Goal: Navigation & Orientation: Find specific page/section

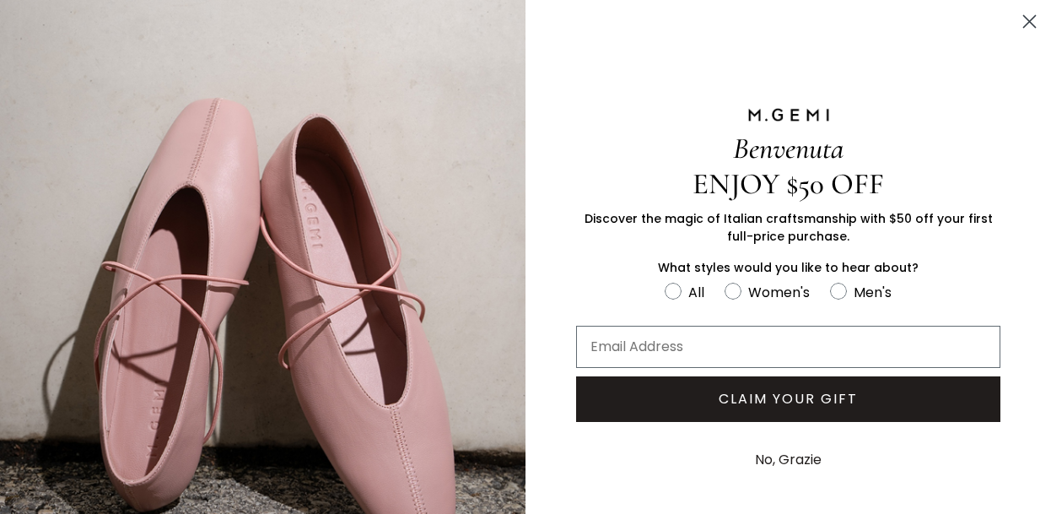
click at [1022, 14] on circle "Close dialog" at bounding box center [1030, 22] width 28 height 28
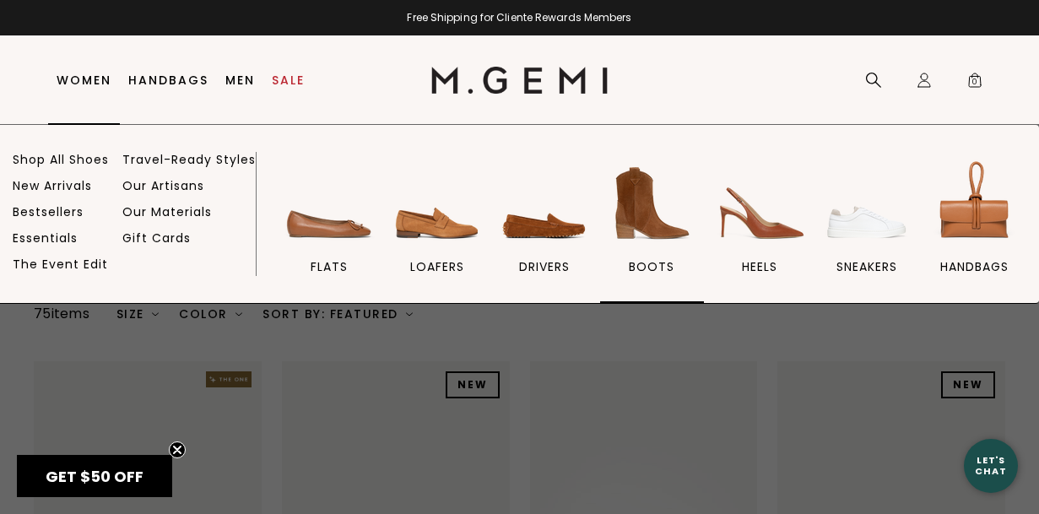
click at [635, 230] on img at bounding box center [651, 203] width 95 height 95
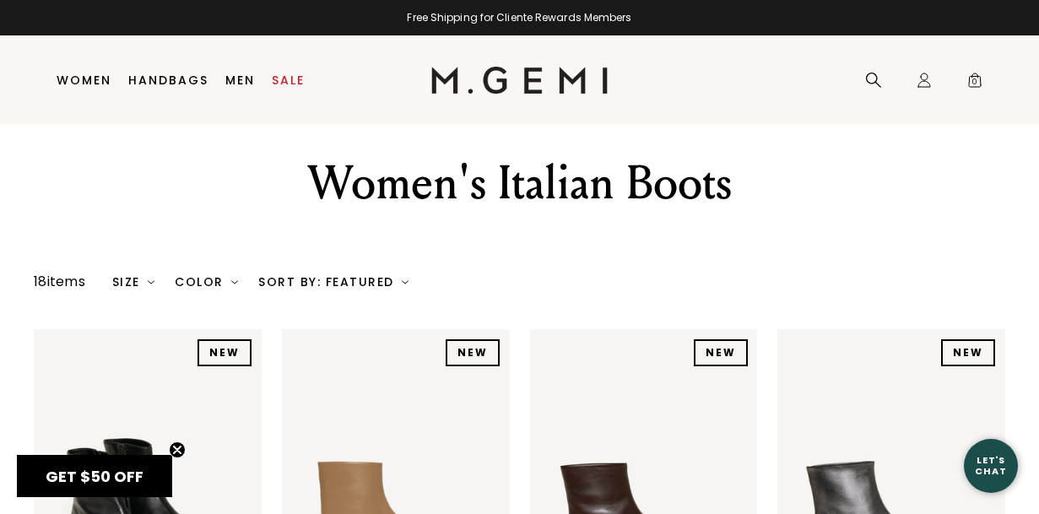
scroll to position [35, 0]
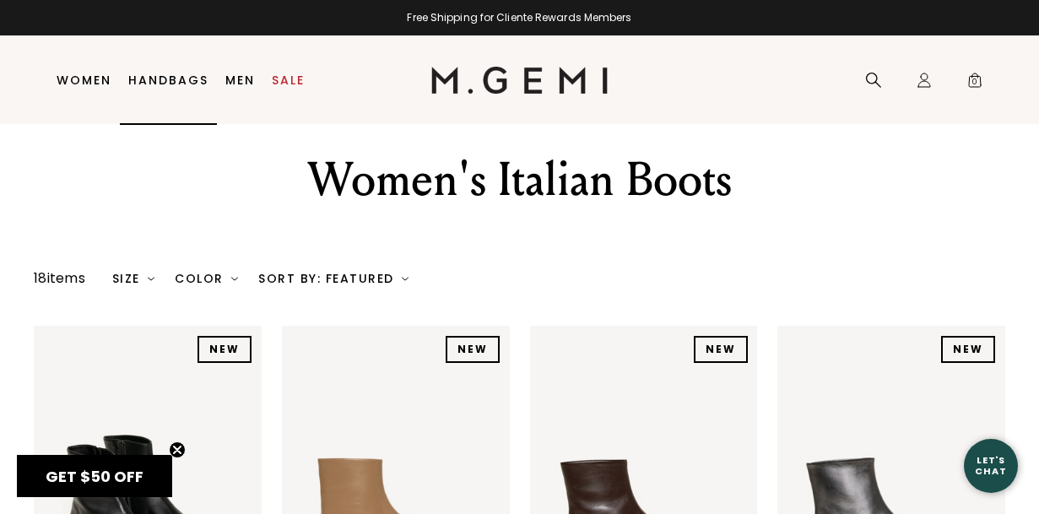
click at [128, 84] on link "Handbags" at bounding box center [168, 80] width 80 height 14
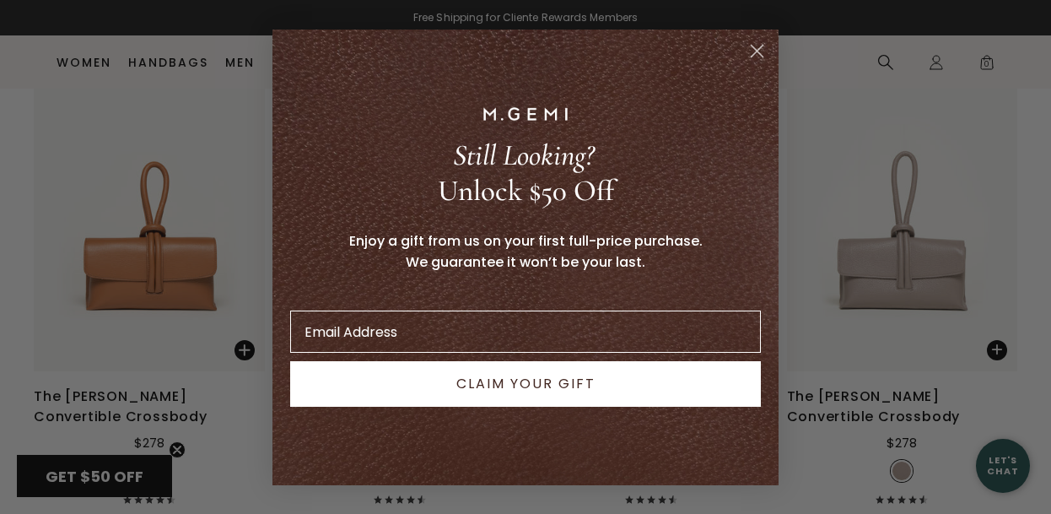
click at [762, 56] on icon "Close dialog" at bounding box center [758, 51] width 12 height 12
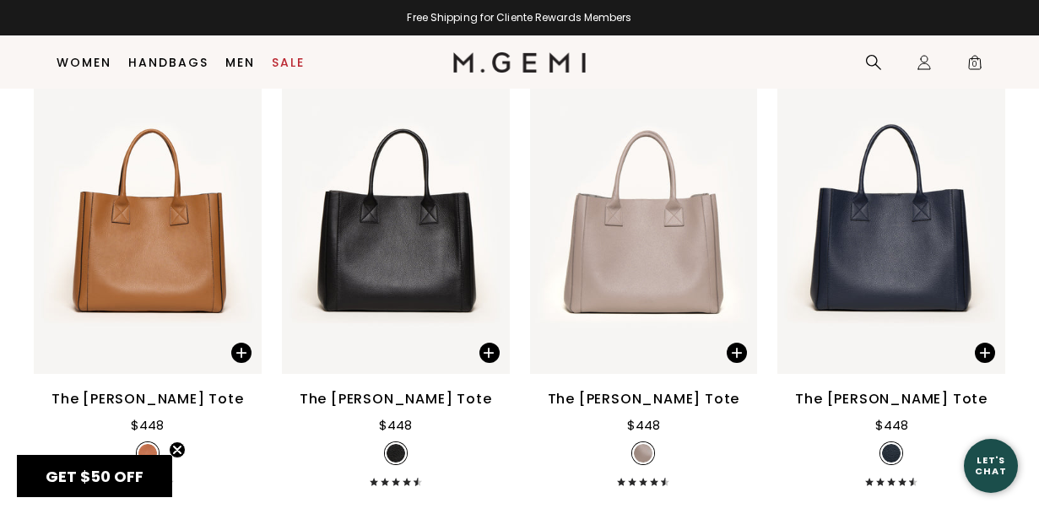
scroll to position [4601, 0]
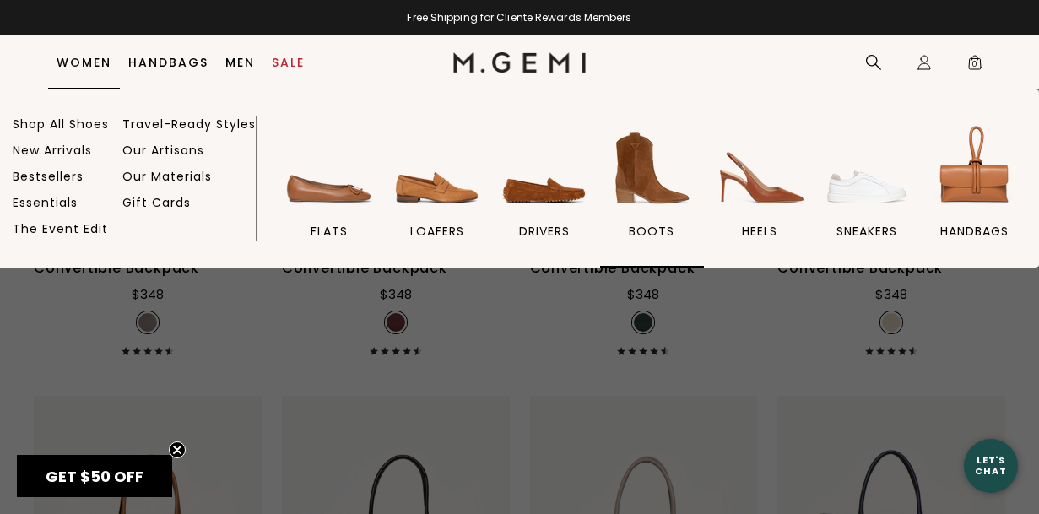
click at [630, 183] on img at bounding box center [651, 168] width 95 height 95
